Goal: Information Seeking & Learning: Check status

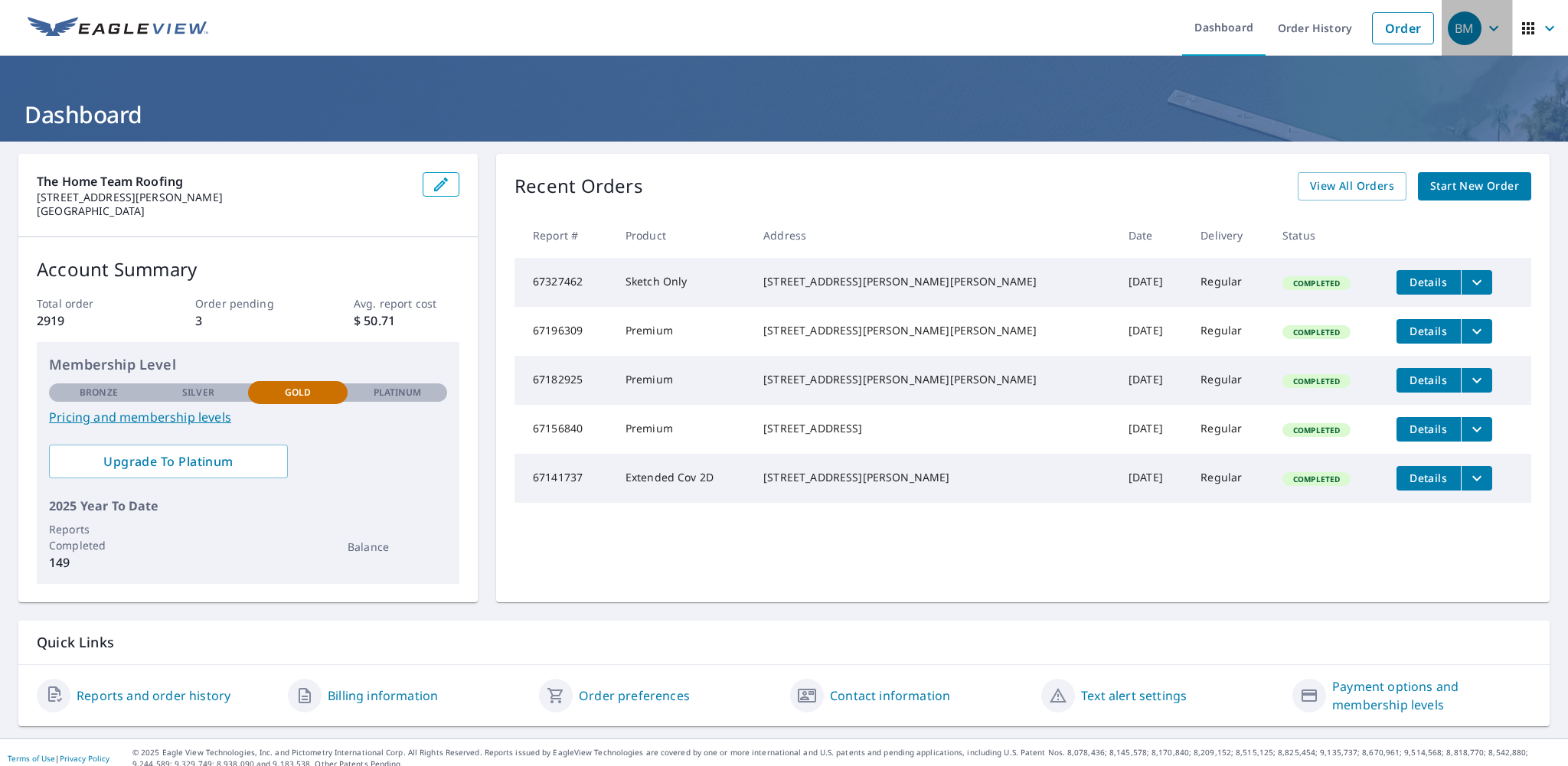
click at [1487, 27] on icon "button" at bounding box center [1493, 27] width 18 height 18
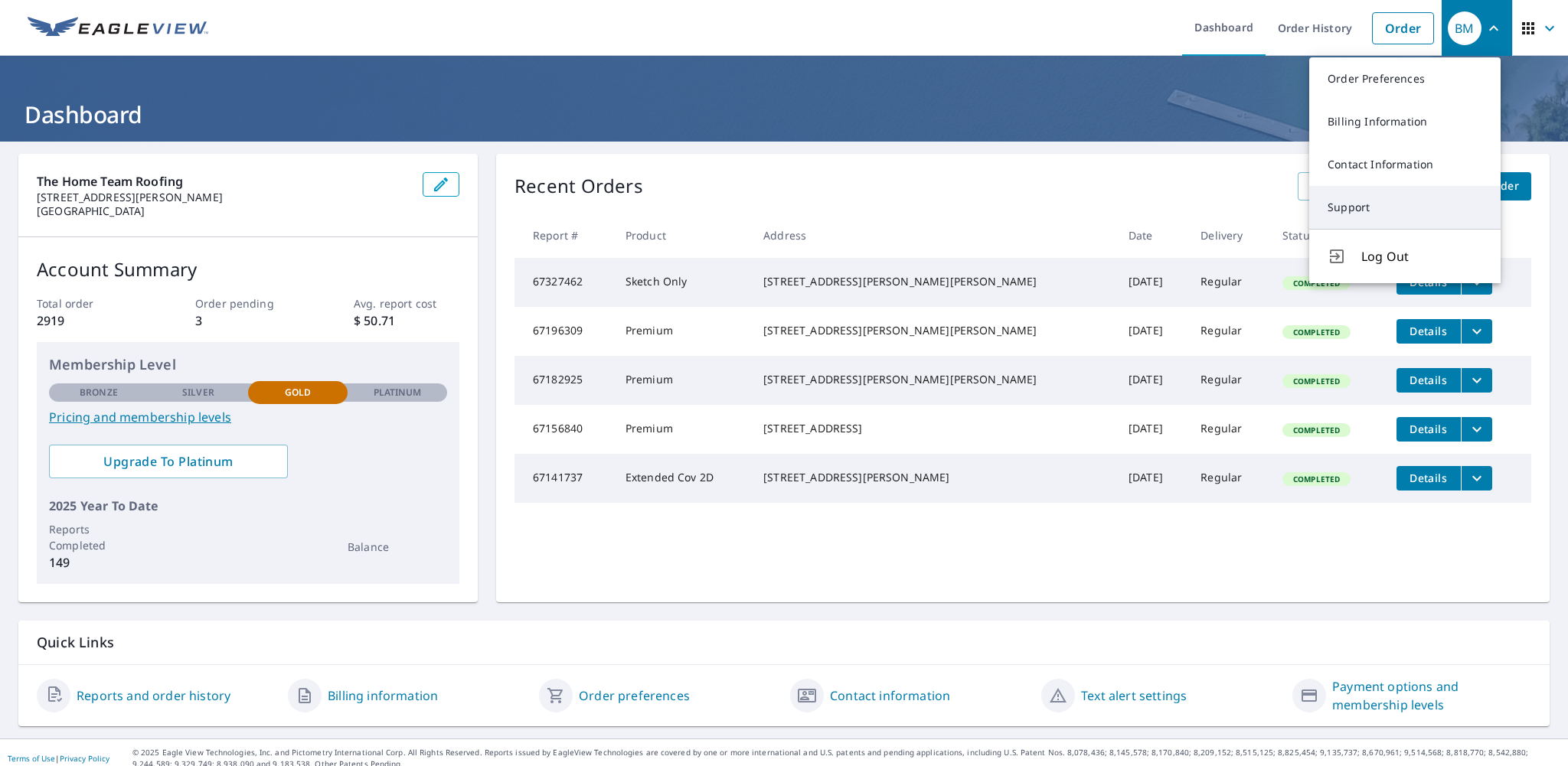
click at [1352, 204] on link "Support" at bounding box center [1405, 206] width 191 height 43
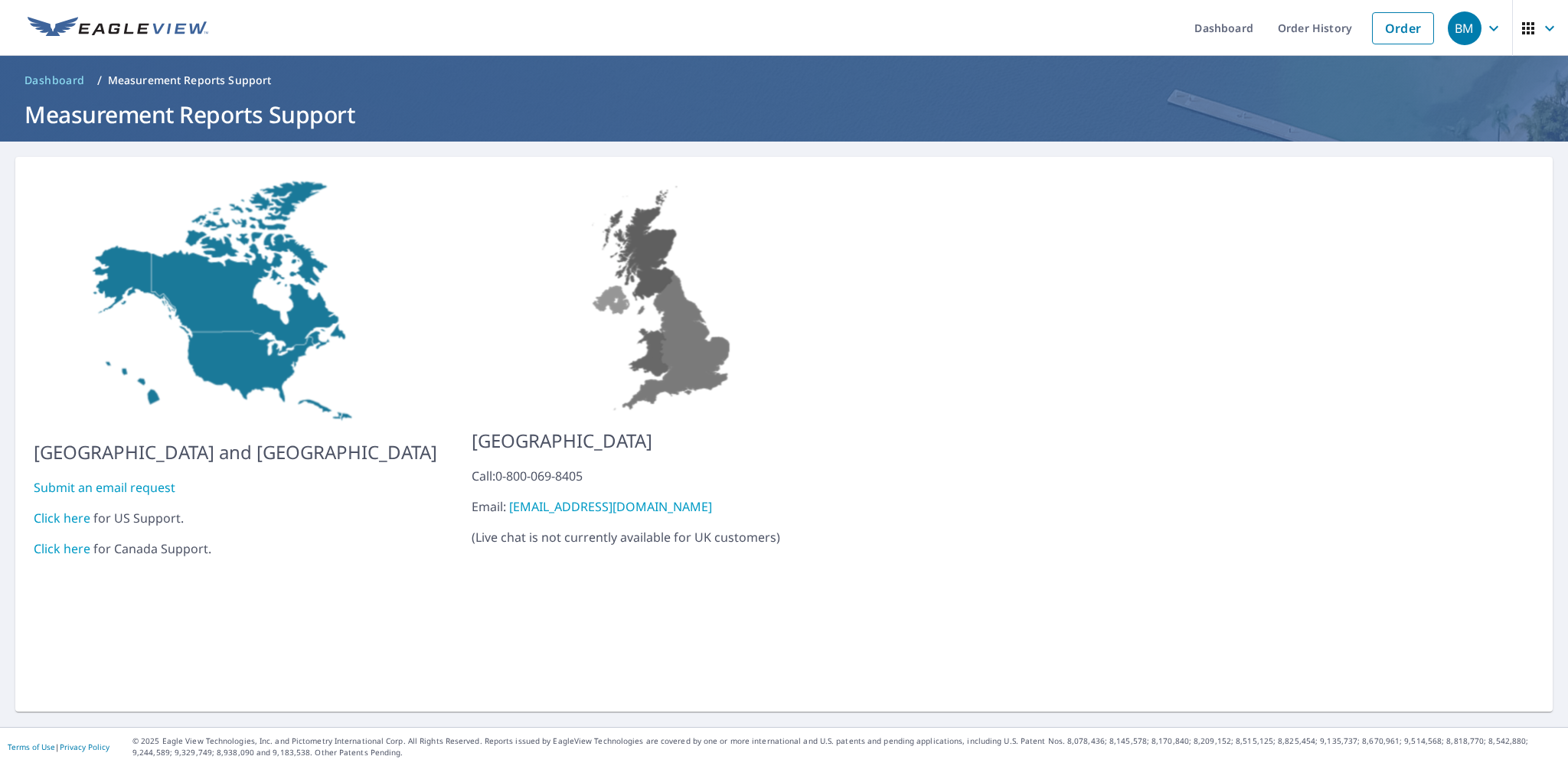
click at [65, 513] on link "Click here" at bounding box center [63, 518] width 57 height 17
drag, startPoint x: 1308, startPoint y: 25, endPoint x: 1286, endPoint y: 57, distance: 38.8
click at [1308, 24] on link "Order History" at bounding box center [1315, 27] width 99 height 56
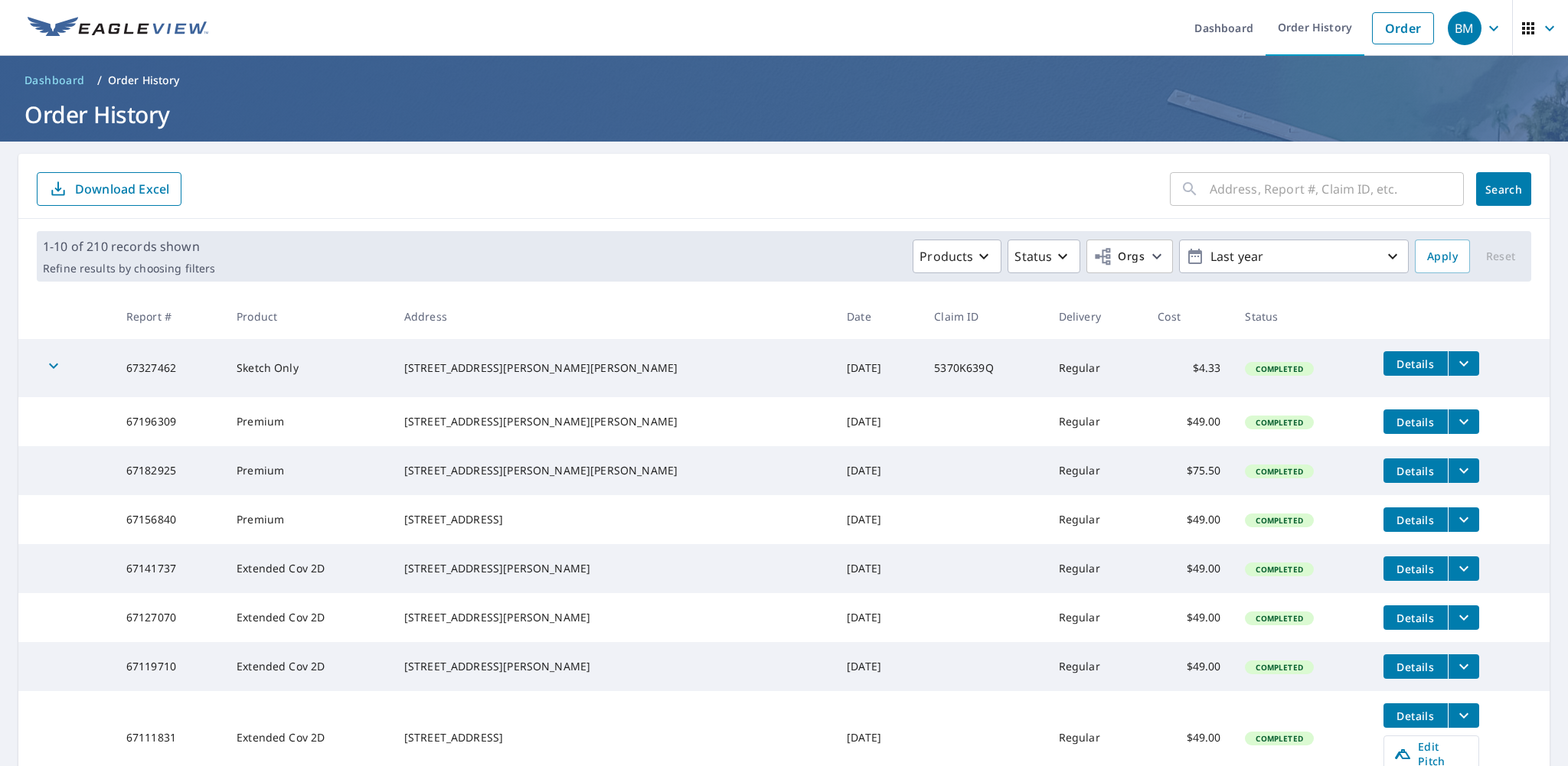
click at [1448, 370] on button "filesDropdownBtn-67327462" at bounding box center [1463, 364] width 31 height 25
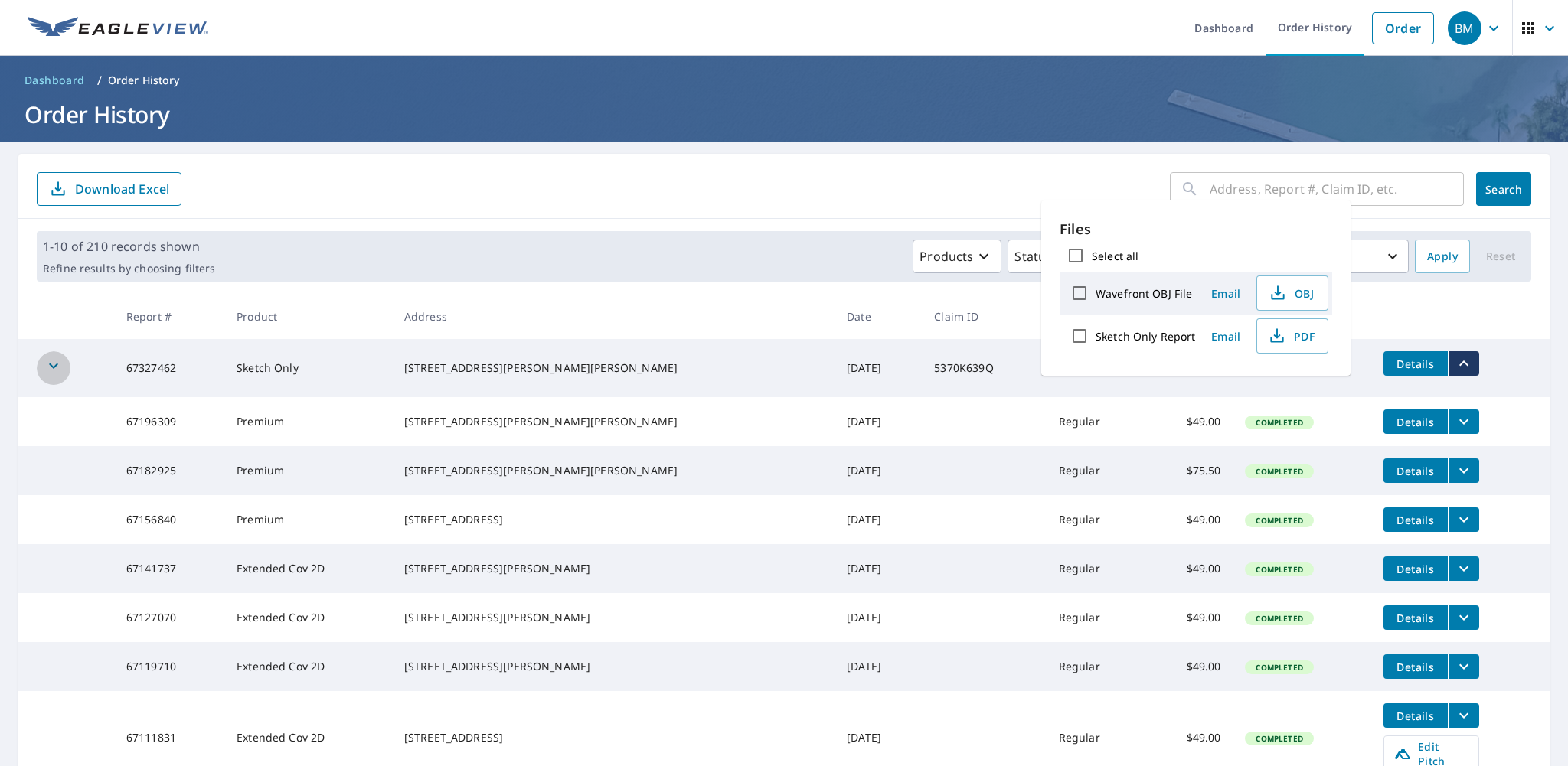
click at [58, 367] on icon "button" at bounding box center [53, 365] width 18 height 18
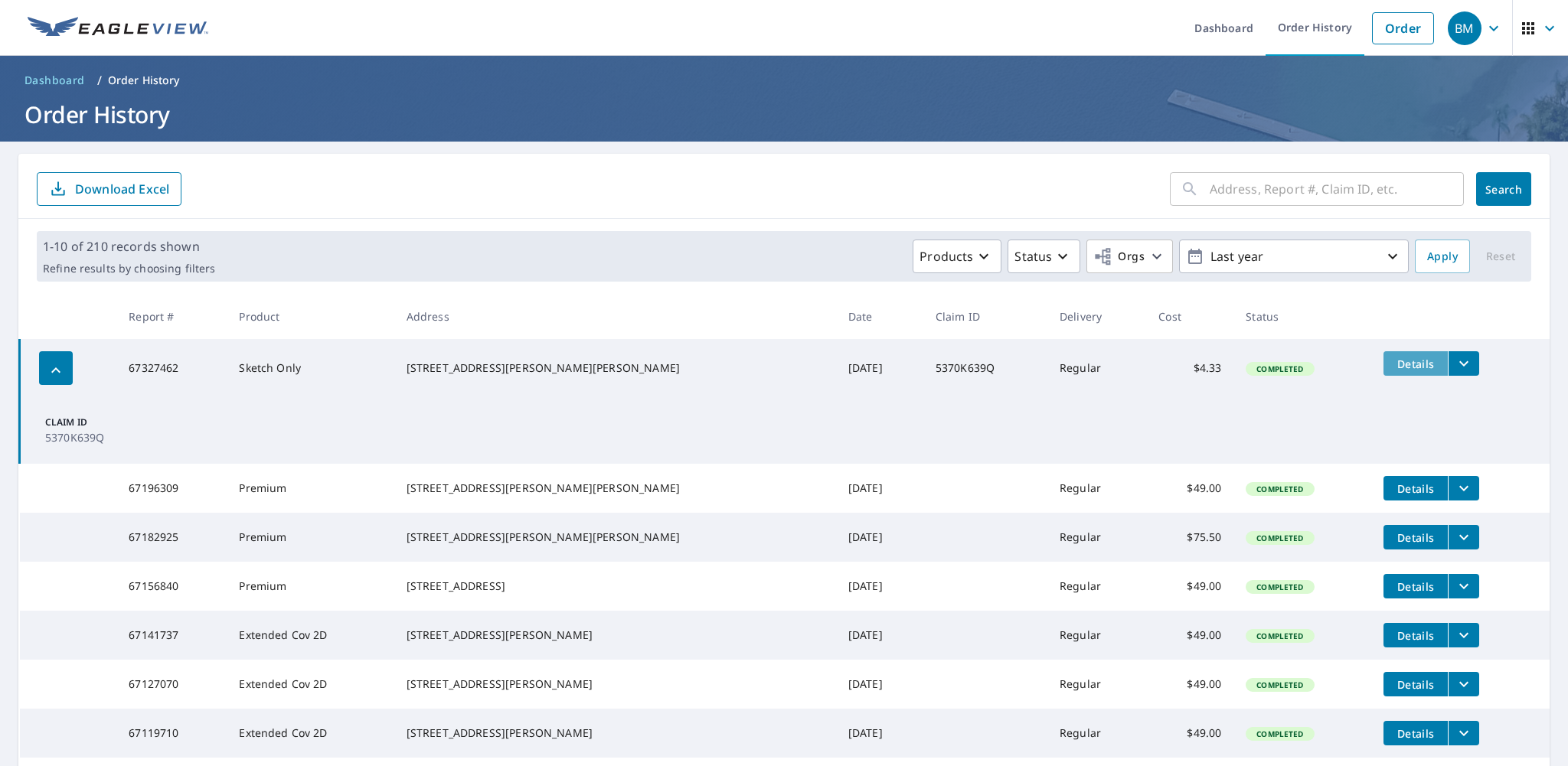
click at [1399, 363] on span "Details" at bounding box center [1415, 364] width 45 height 14
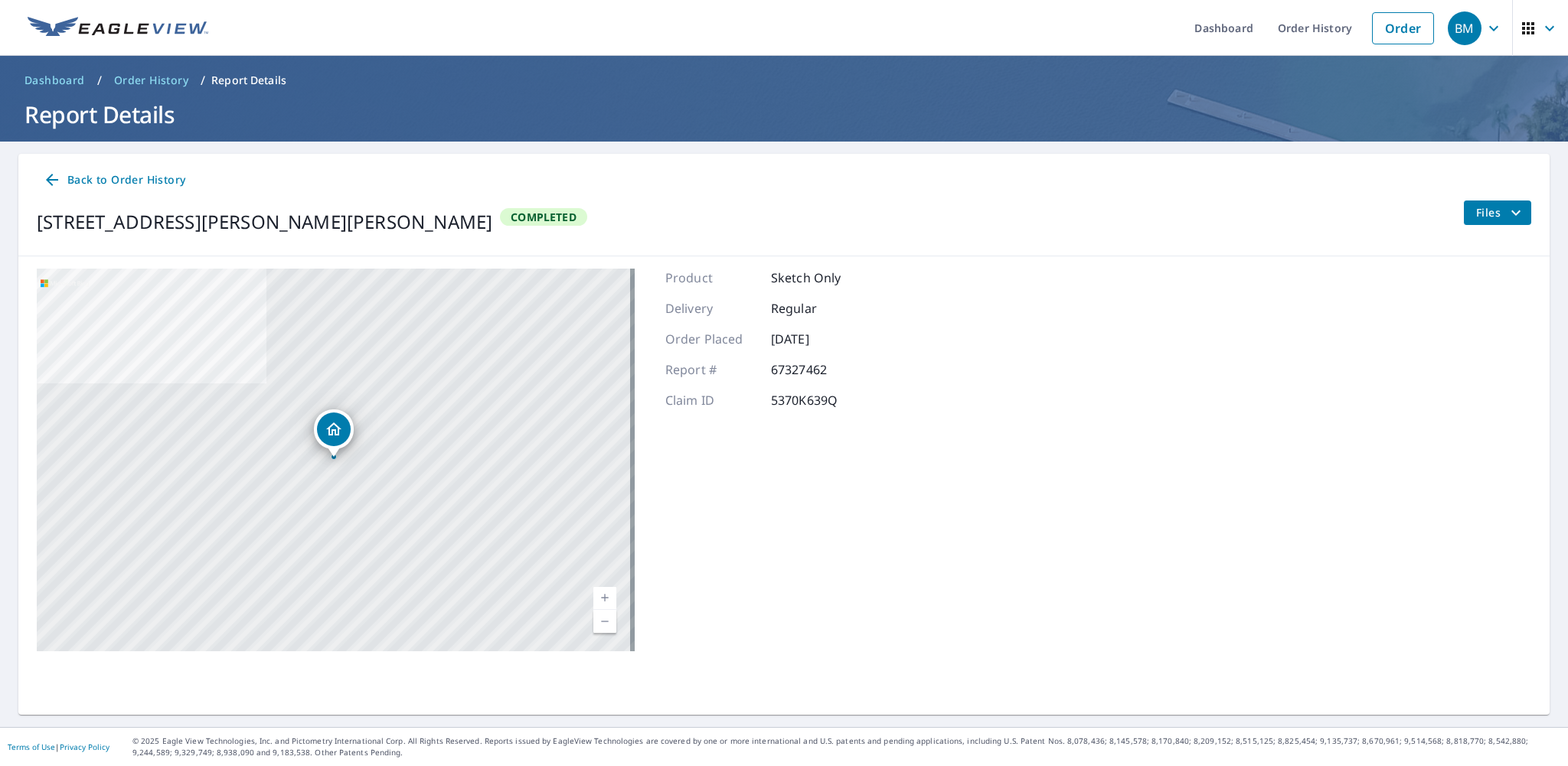
click at [56, 182] on icon at bounding box center [51, 179] width 18 height 18
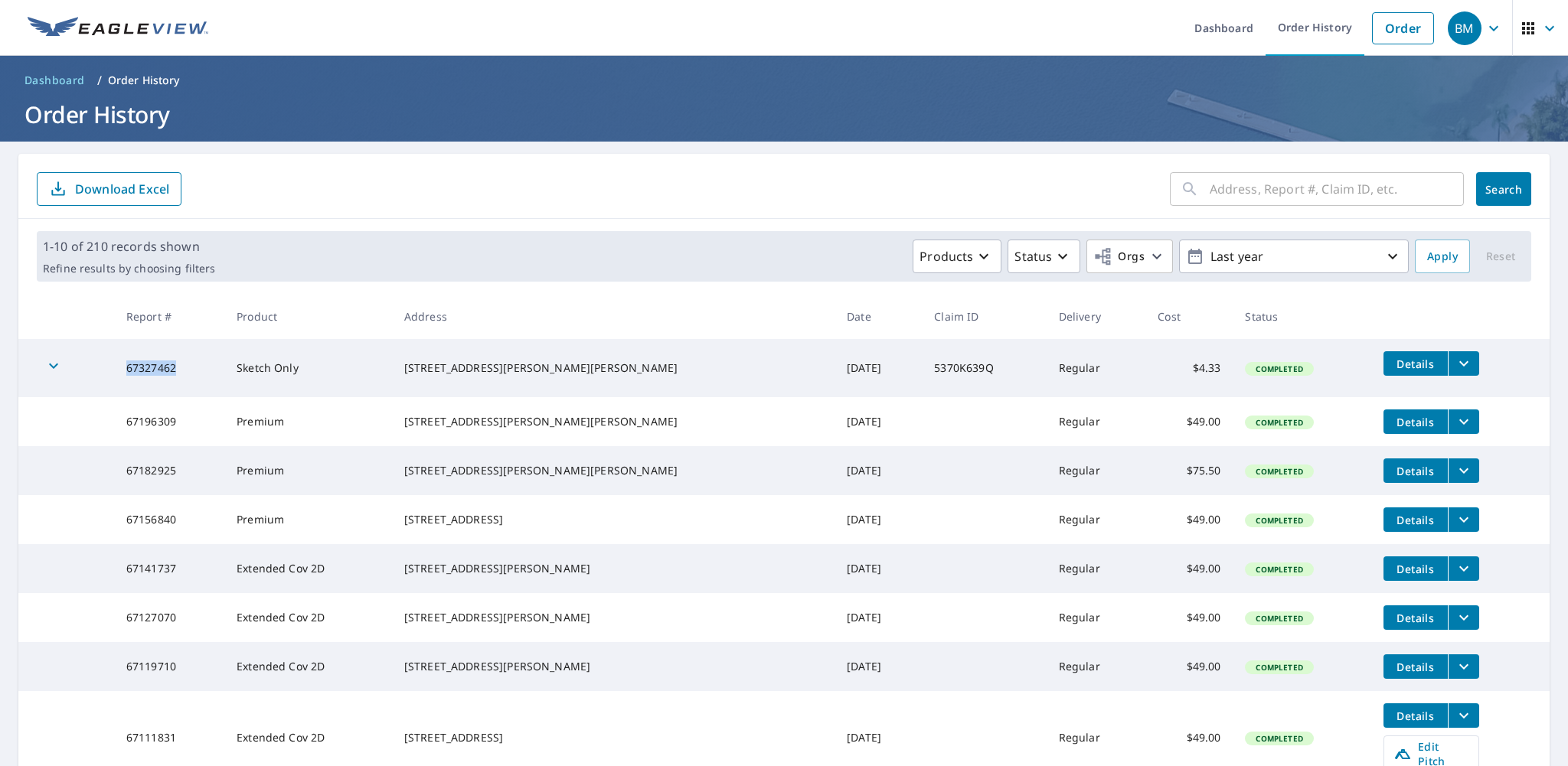
drag, startPoint x: 134, startPoint y: 365, endPoint x: 207, endPoint y: 373, distance: 73.4
click at [207, 373] on td "67327462" at bounding box center [169, 367] width 110 height 58
drag, startPoint x: 207, startPoint y: 373, endPoint x: 187, endPoint y: 375, distance: 20.1
click at [187, 375] on td "67327462" at bounding box center [169, 367] width 110 height 58
click at [1455, 359] on icon "filesDropdownBtn-67327462" at bounding box center [1464, 363] width 18 height 18
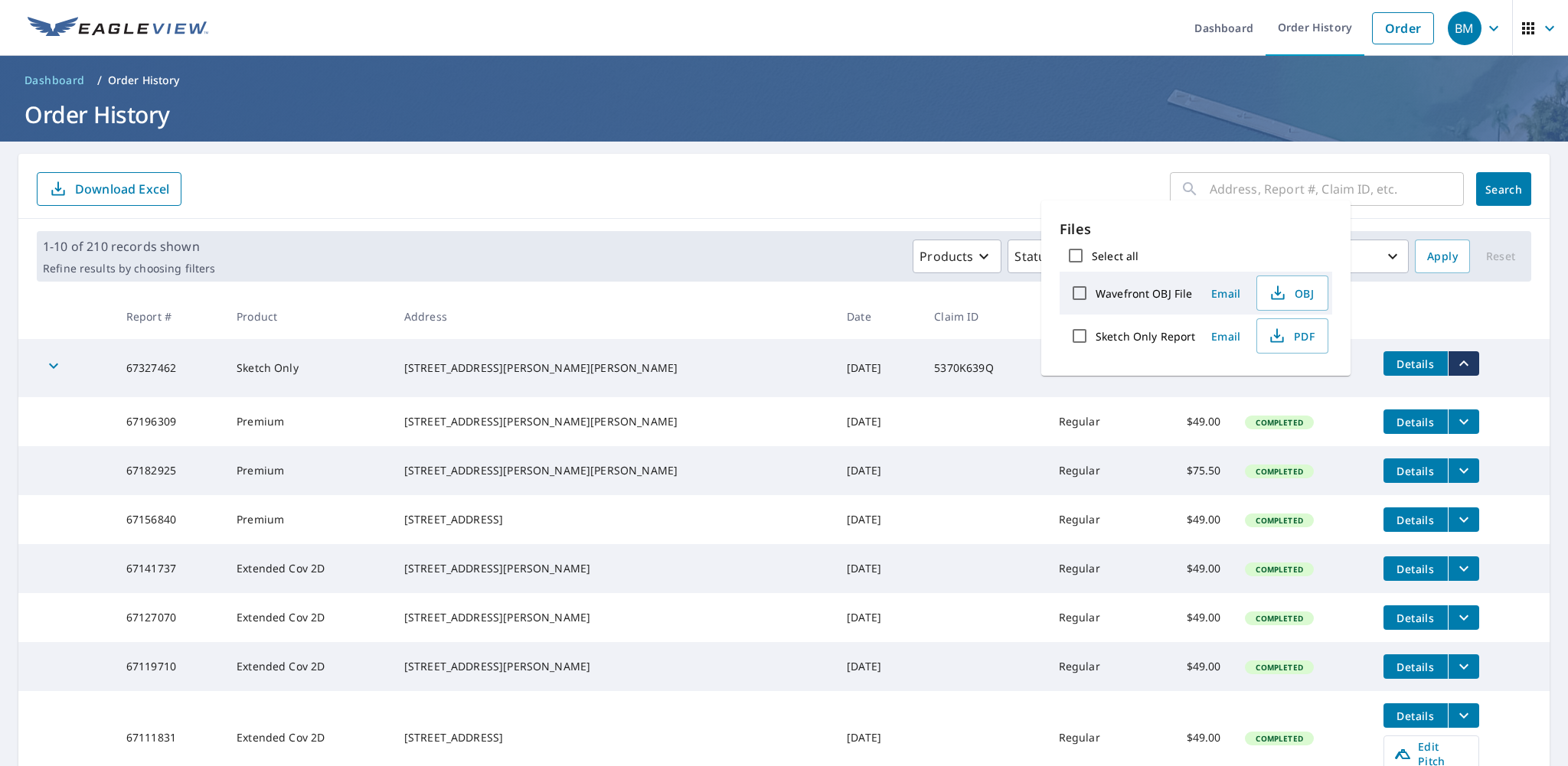
click at [922, 361] on td "5370K639Q" at bounding box center [983, 367] width 124 height 58
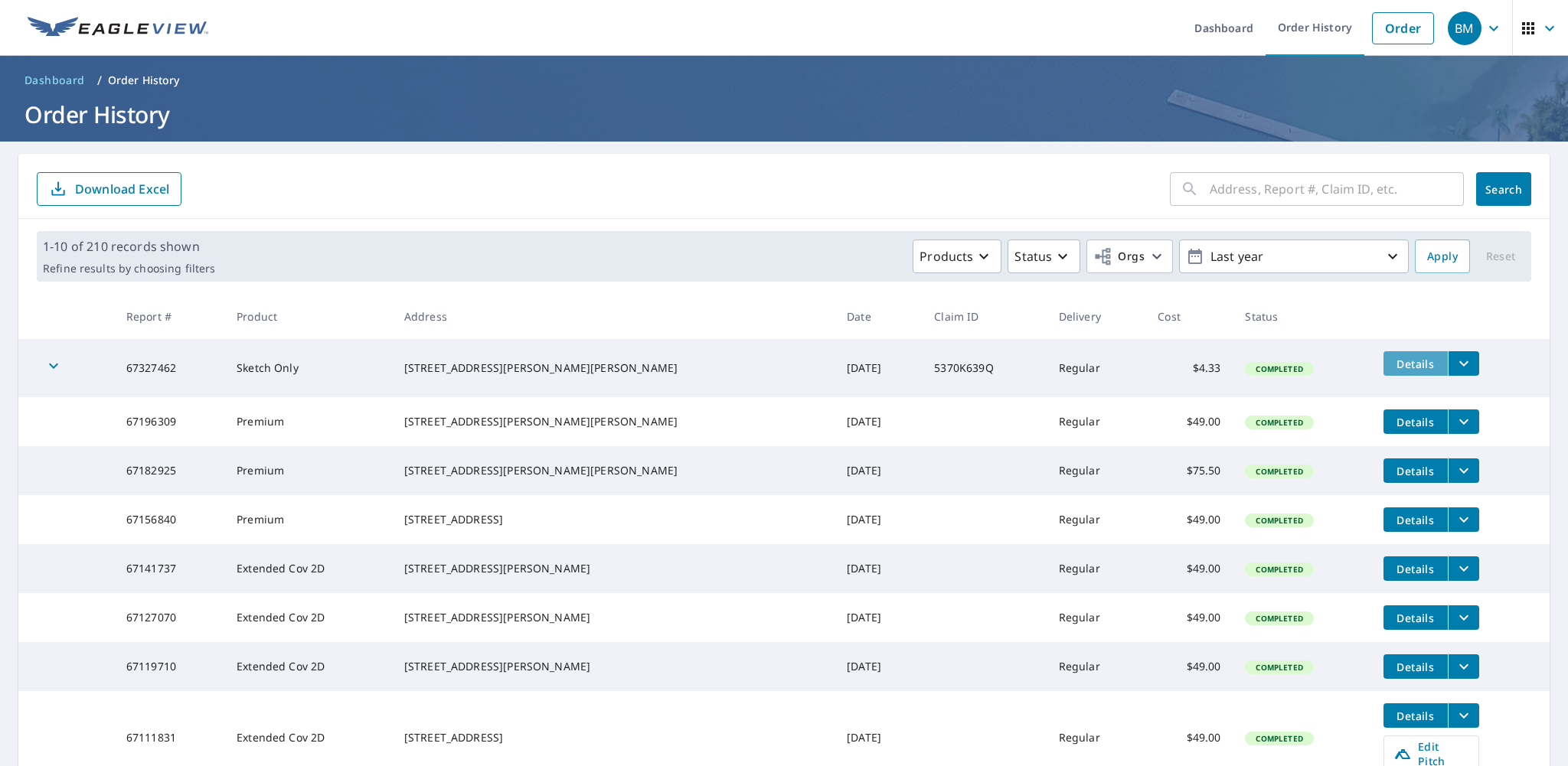
click at [1393, 357] on span "Details" at bounding box center [1415, 364] width 45 height 14
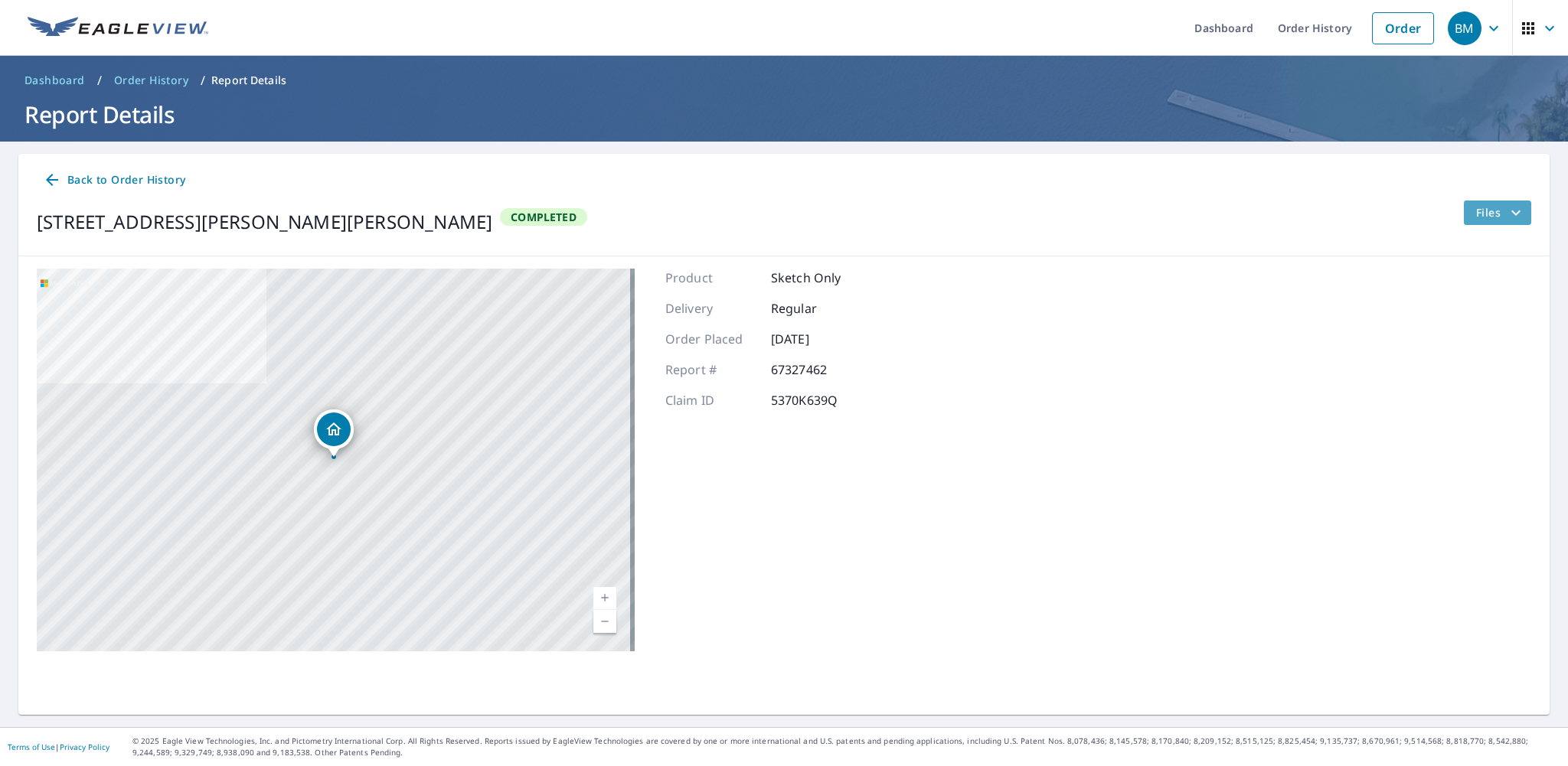
click at [1488, 218] on span "Files" at bounding box center [1501, 212] width 49 height 18
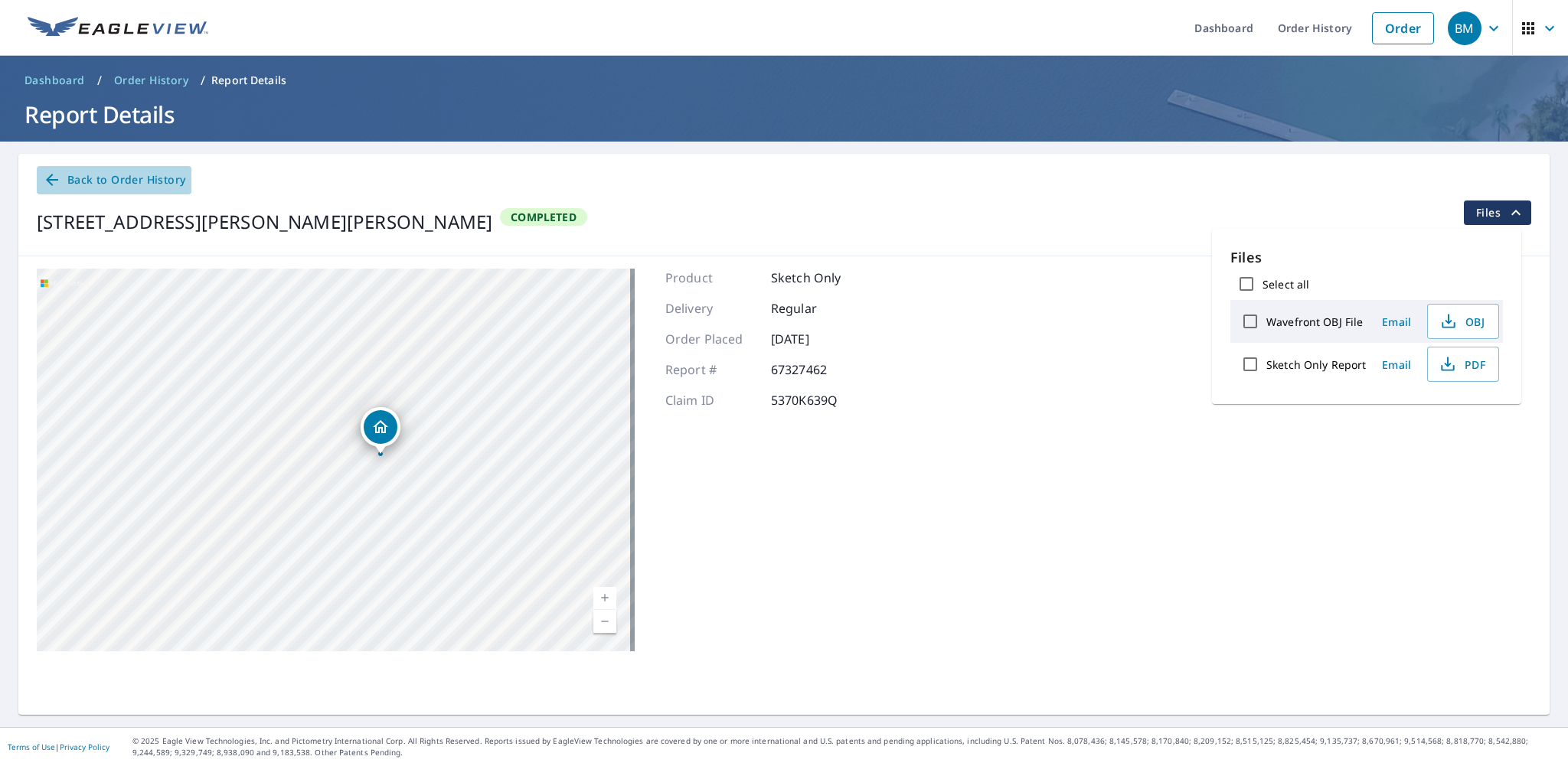
click at [60, 178] on icon at bounding box center [51, 179] width 18 height 18
